Goal: Task Accomplishment & Management: Manage account settings

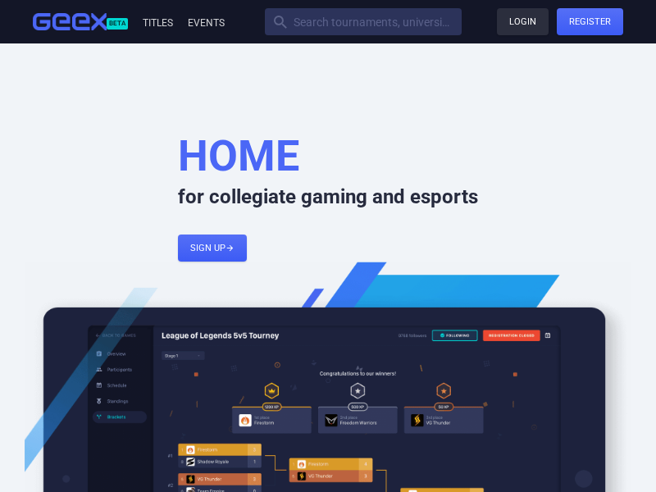
click at [522, 21] on link "Login" at bounding box center [523, 21] width 52 height 27
